Goal: Transaction & Acquisition: Purchase product/service

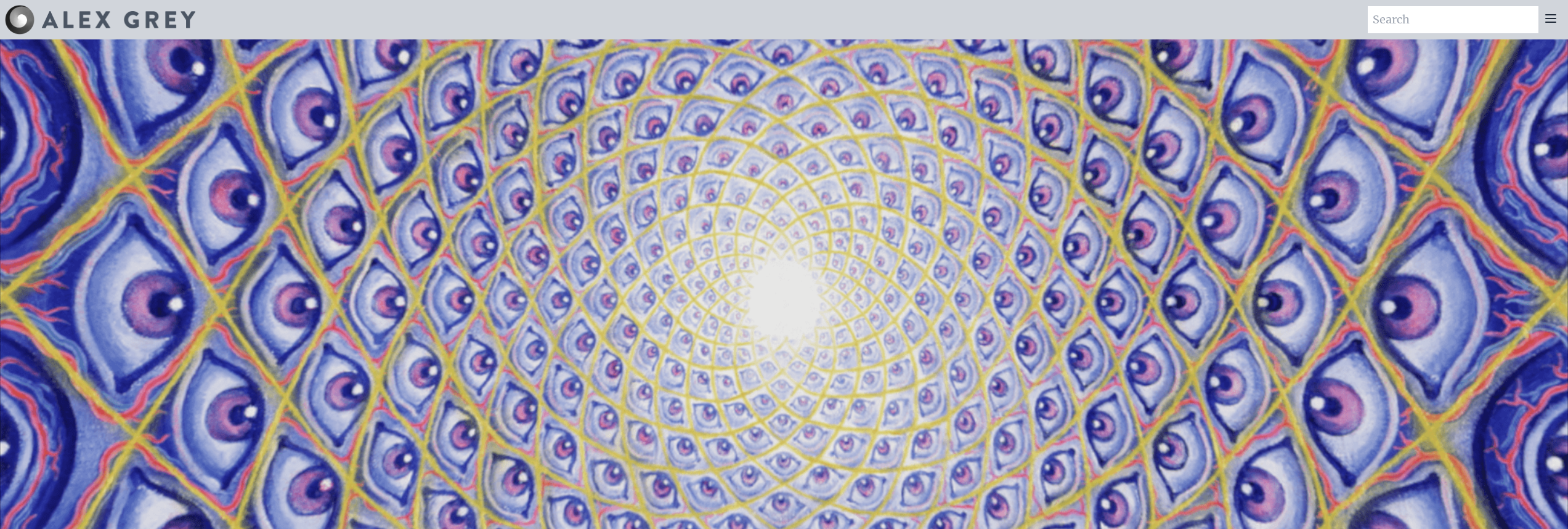
click at [1409, 19] on input "search" at bounding box center [1453, 19] width 171 height 27
type input "tshirt"
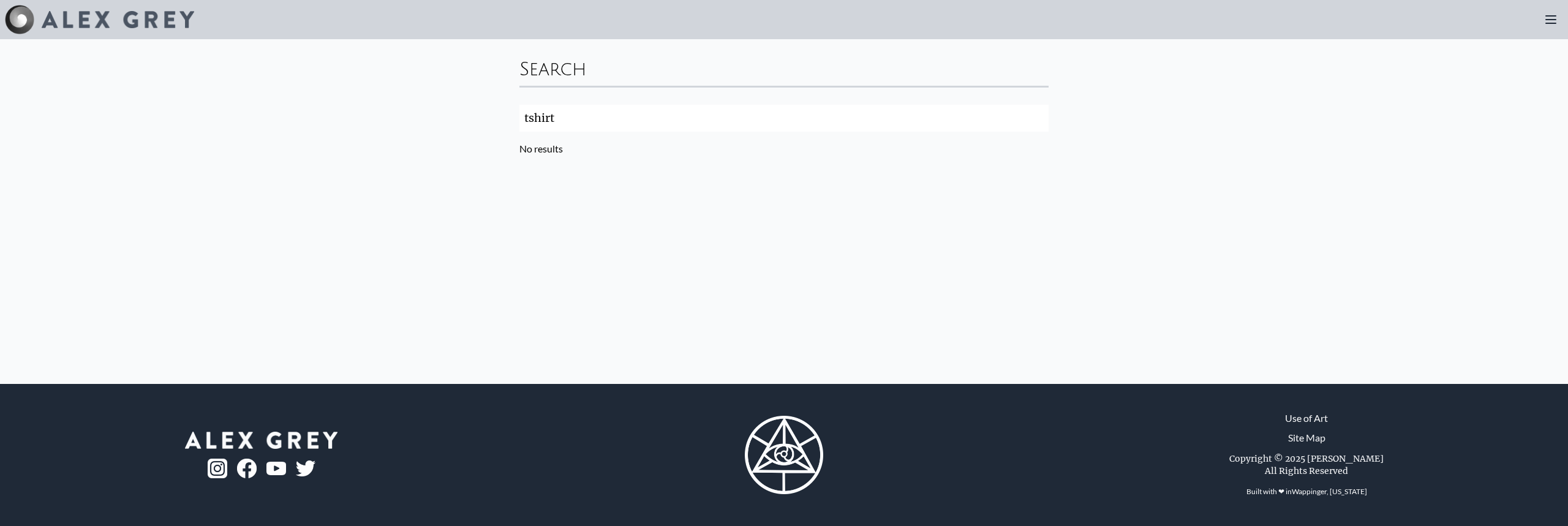
click at [526, 118] on input "tshirt" at bounding box center [784, 118] width 529 height 27
click at [647, 123] on input "shirt" at bounding box center [784, 118] width 529 height 27
type input "shirt"
click button "Search" at bounding box center [0, 0] width 0 height 0
click at [602, 113] on input "shirt" at bounding box center [784, 118] width 529 height 27
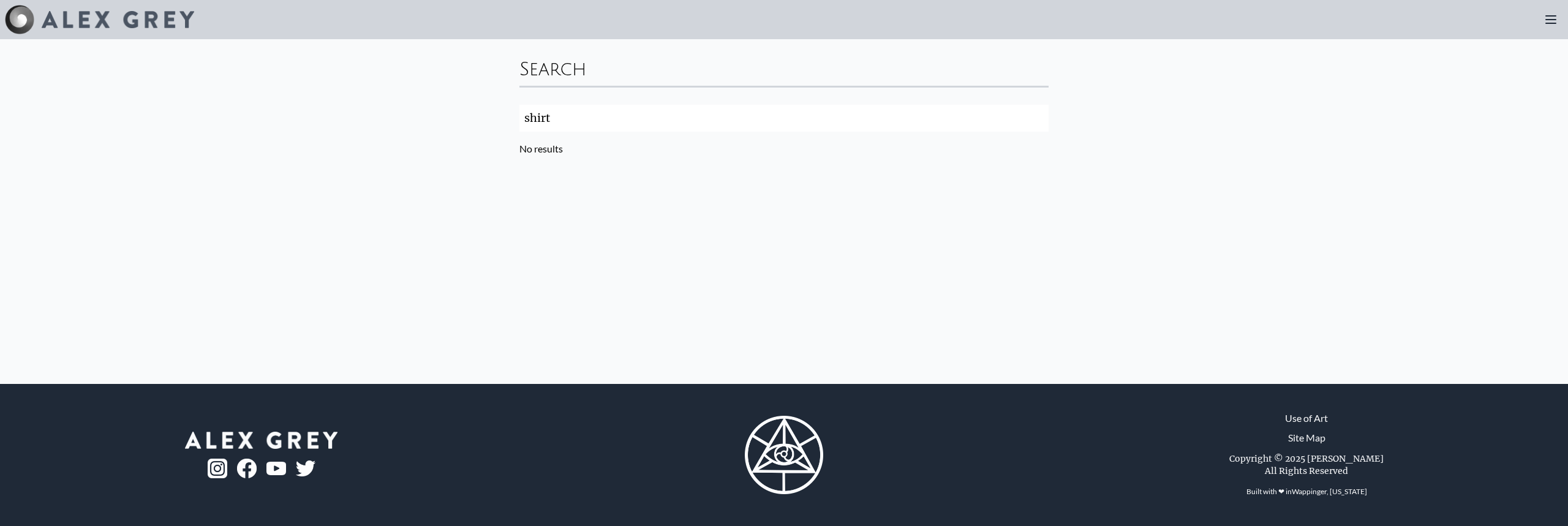
click at [1037, 119] on input "shirt" at bounding box center [784, 118] width 529 height 27
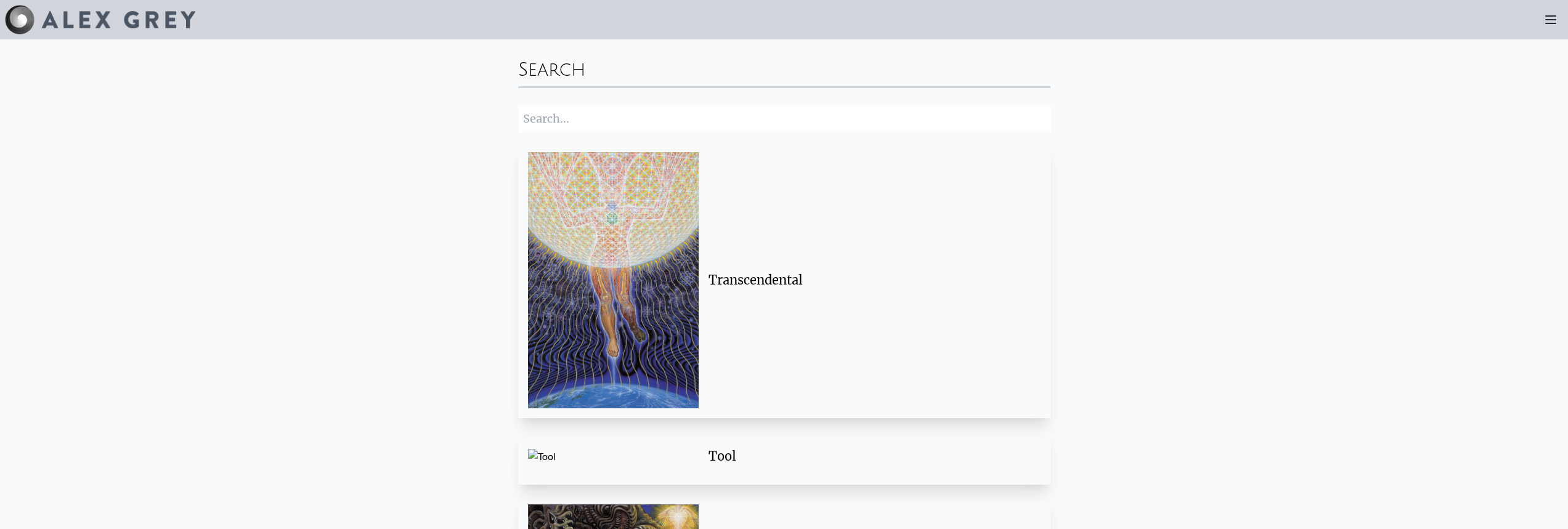
click at [655, 116] on input "search" at bounding box center [784, 119] width 533 height 27
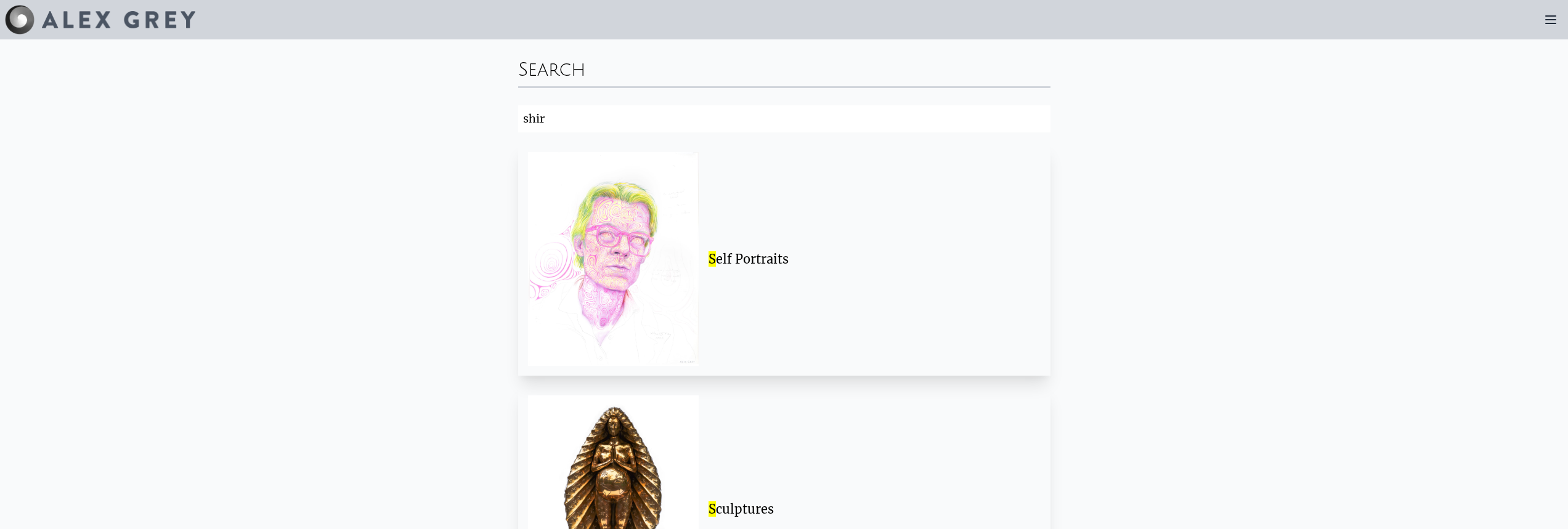
type input "shirt"
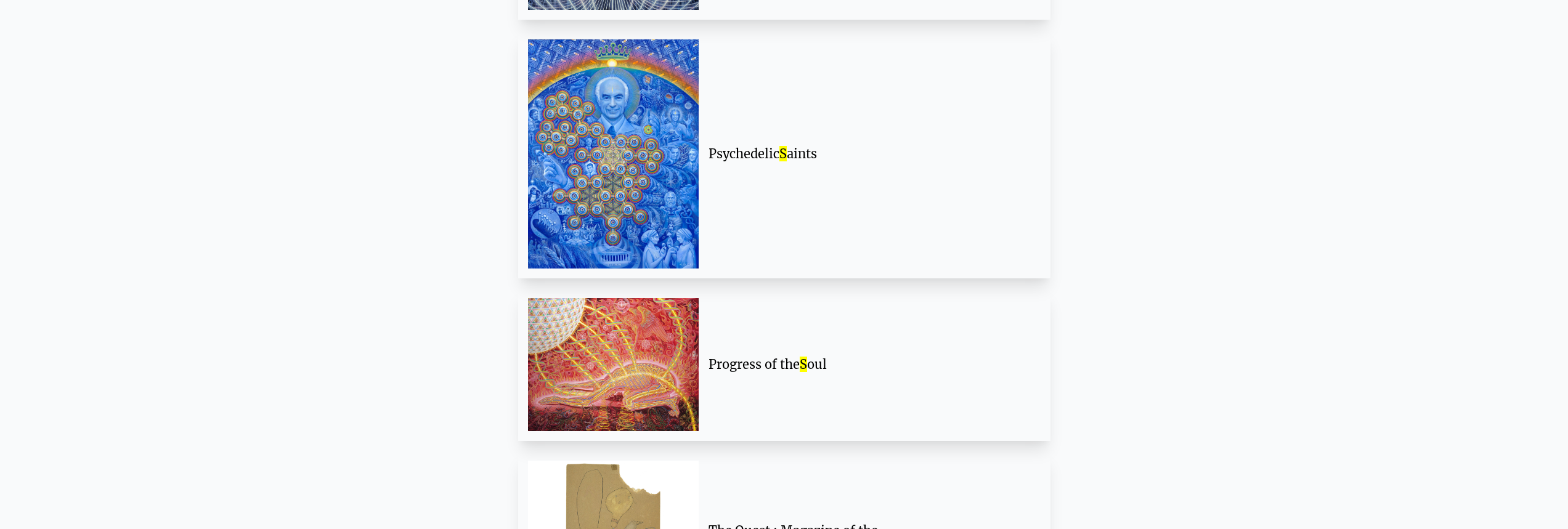
scroll to position [924, 0]
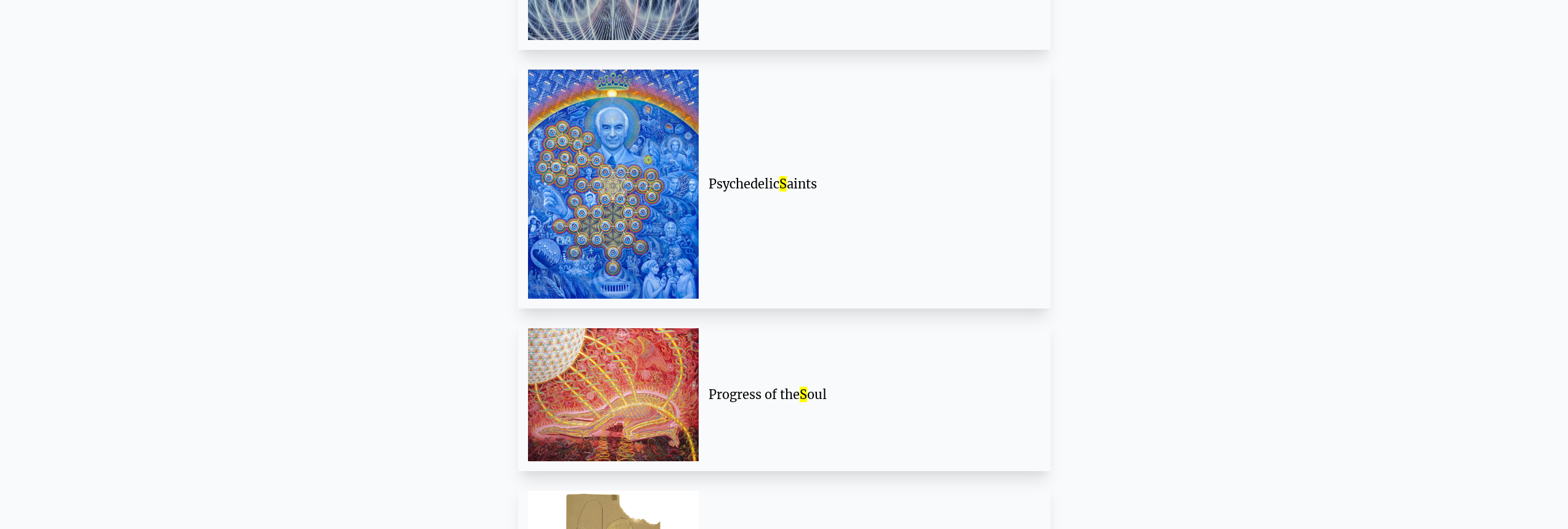
click at [787, 185] on mark "S" at bounding box center [783, 183] width 7 height 15
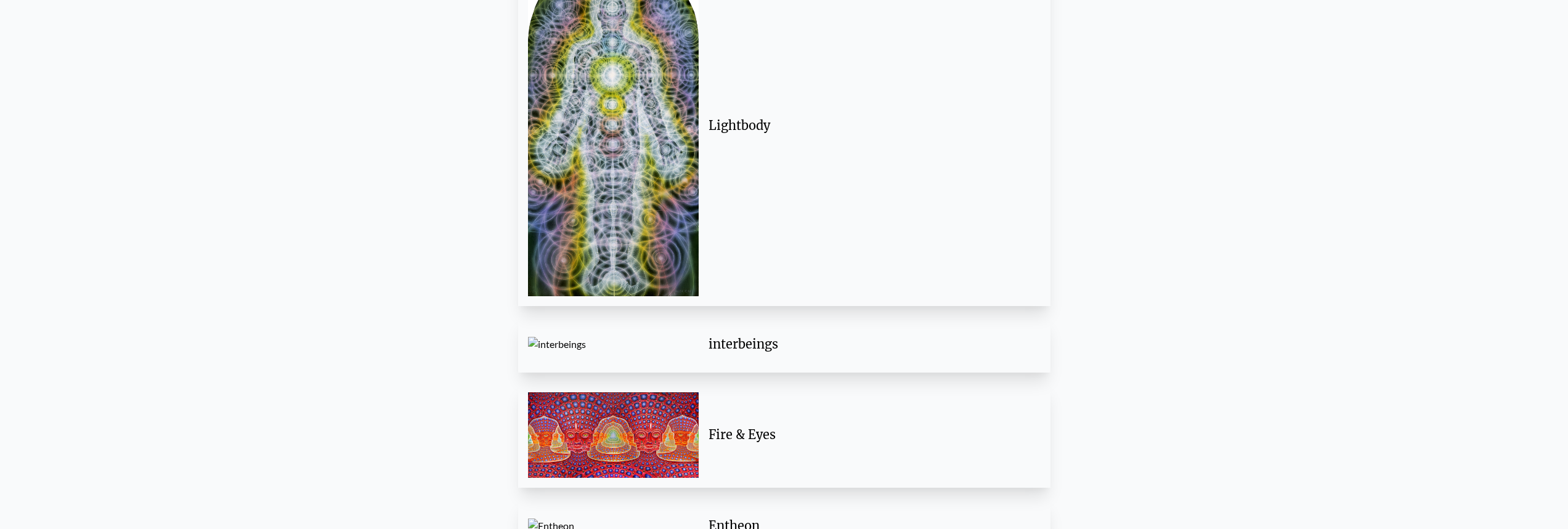
scroll to position [2648, 0]
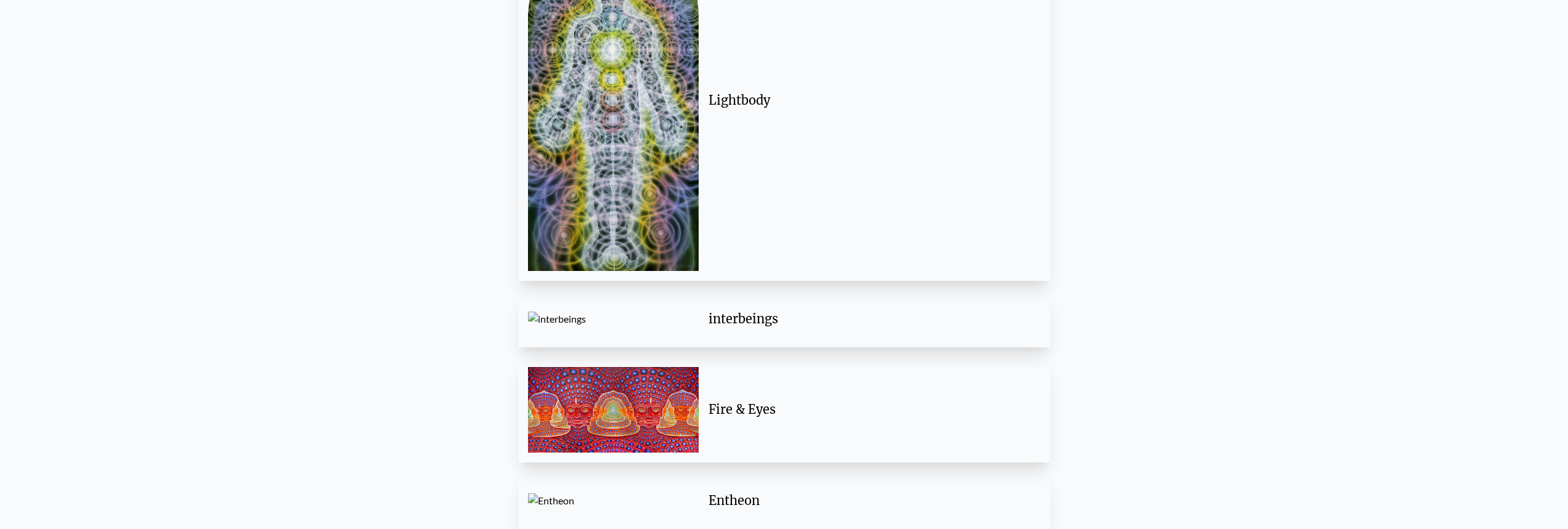
click at [746, 104] on div "Lightbody" at bounding box center [870, 100] width 322 height 17
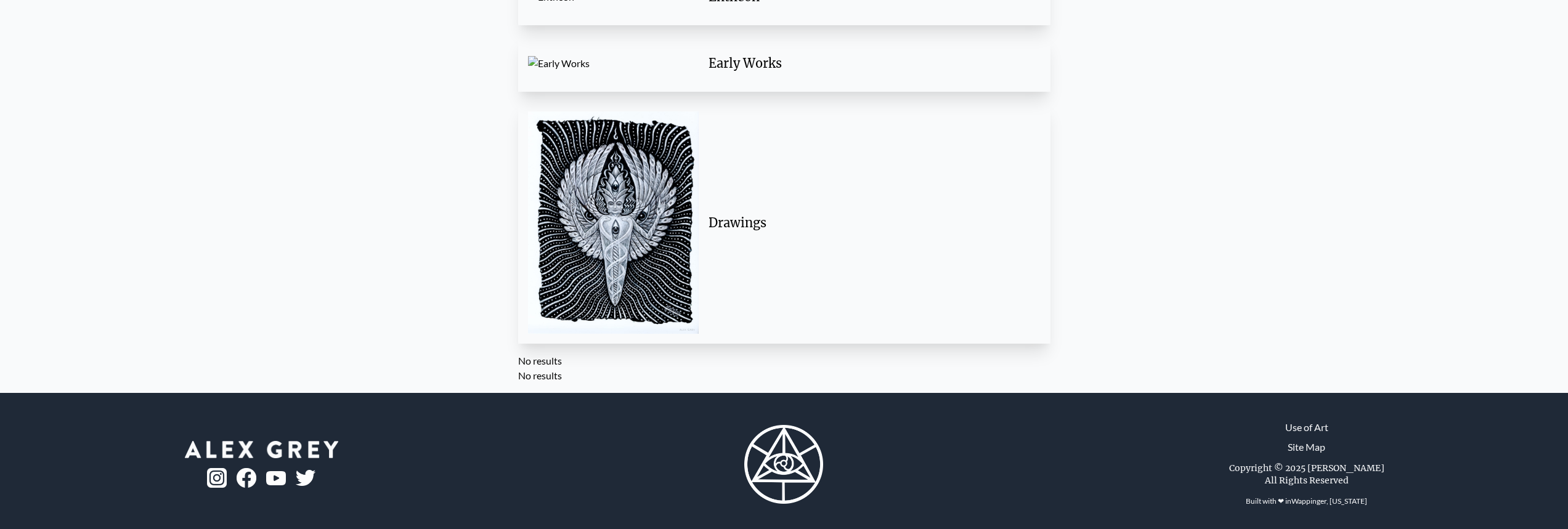
scroll to position [3159, 0]
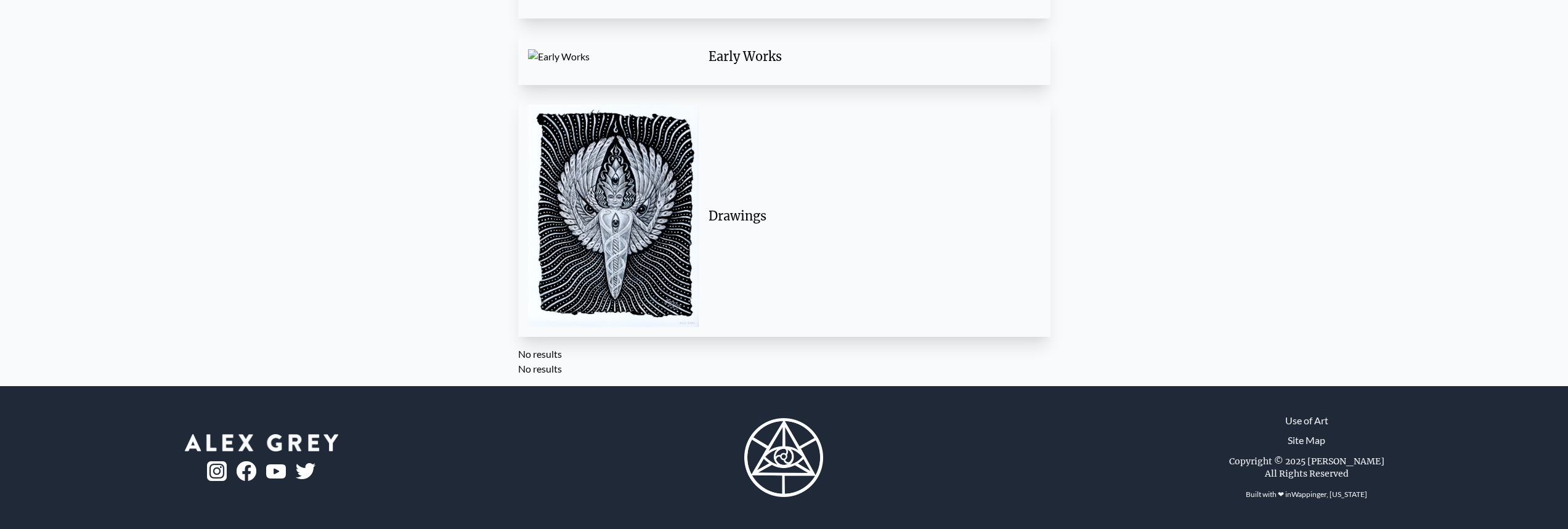
click at [302, 438] on img at bounding box center [261, 443] width 153 height 17
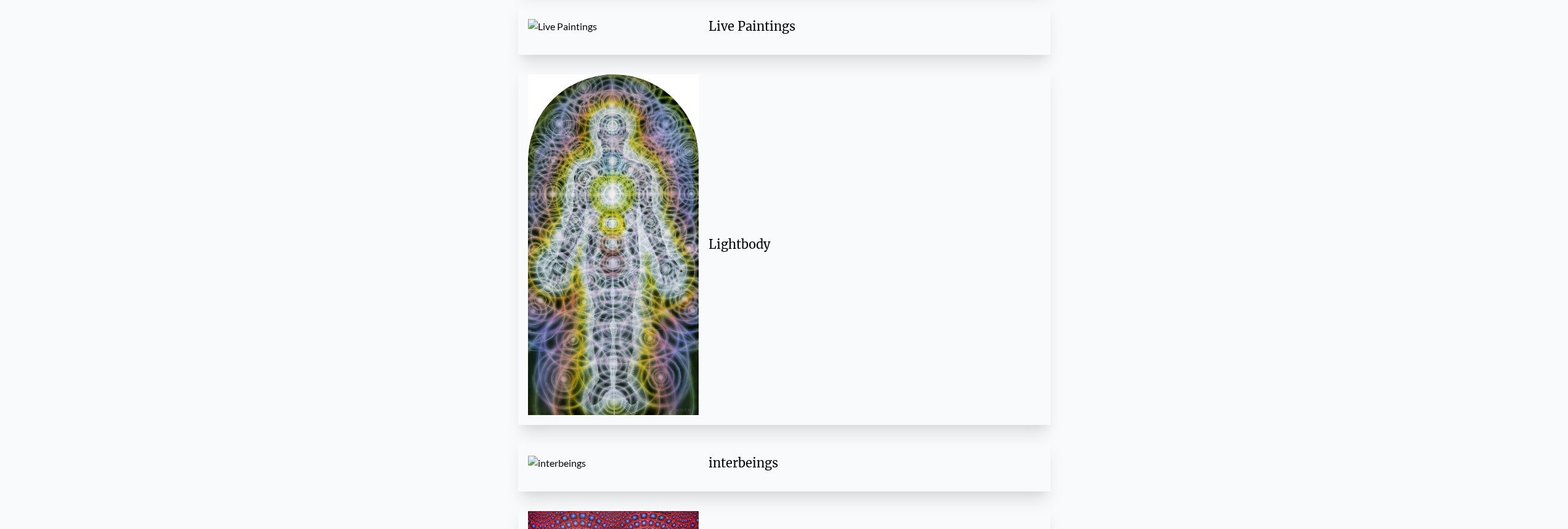
scroll to position [2481, 0]
